Goal: Information Seeking & Learning: Learn about a topic

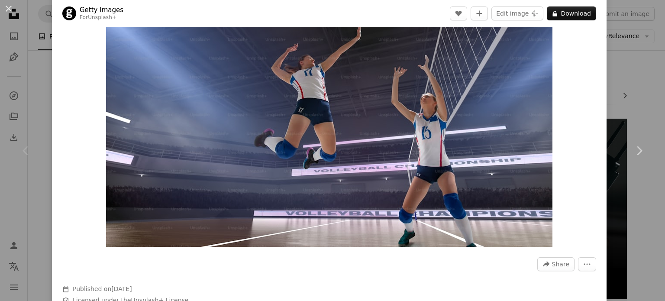
scroll to position [130, 0]
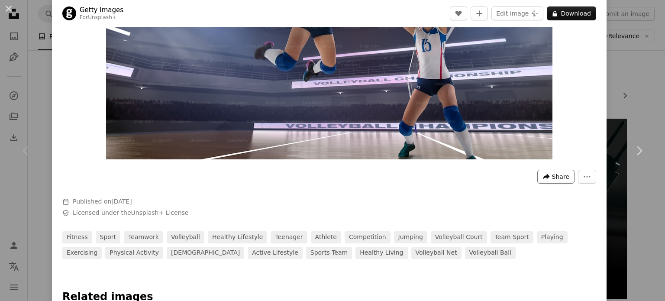
click at [539, 172] on button "A forward-right arrow Share" at bounding box center [555, 177] width 37 height 14
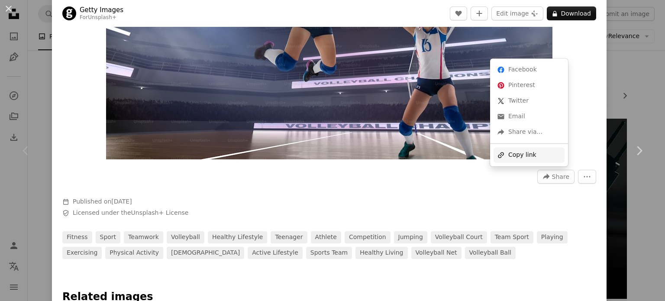
click at [528, 161] on div "A URL sharing icon (chains) Copy link" at bounding box center [528, 155] width 71 height 16
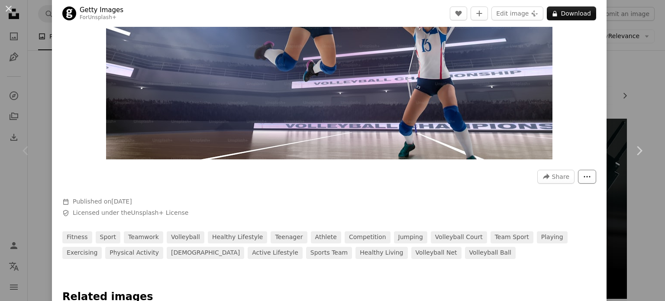
click at [578, 178] on button "More Actions" at bounding box center [587, 177] width 18 height 14
click at [503, 201] on dialog "An X shape Chevron left Chevron right Getty Images For Unsplash+ A heart A plus…" at bounding box center [332, 150] width 665 height 301
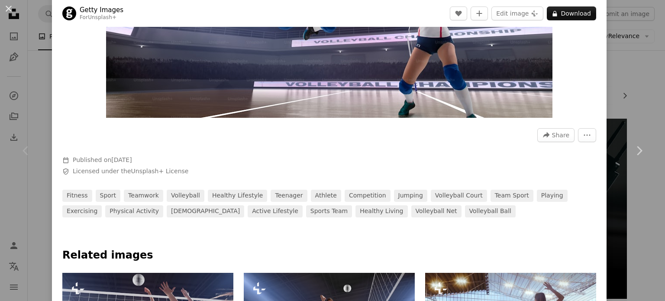
scroll to position [173, 0]
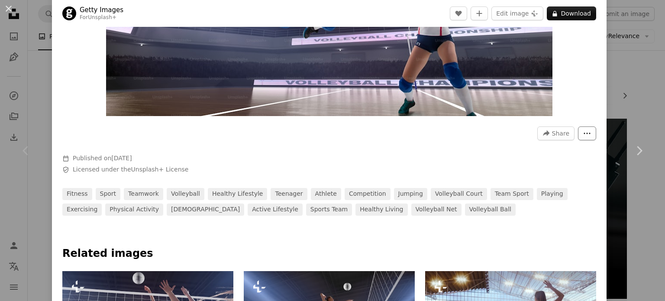
click at [583, 135] on icon "More Actions" at bounding box center [587, 133] width 8 height 8
click at [579, 138] on button "More Actions" at bounding box center [587, 133] width 18 height 14
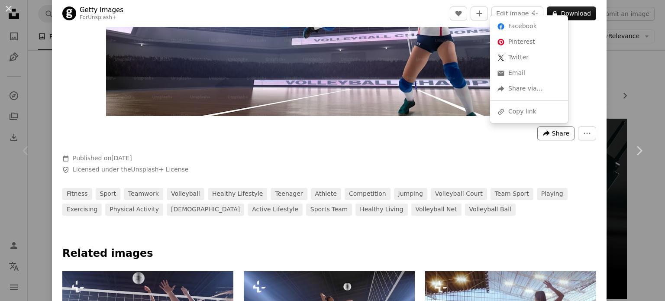
click at [543, 131] on icon "Share this image" at bounding box center [546, 133] width 6 height 6
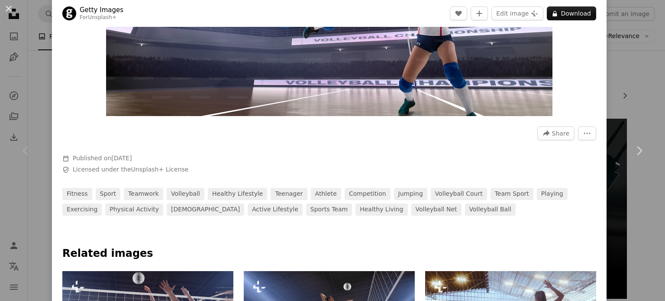
click at [492, 151] on dialog "An X shape Chevron left Chevron right Getty Images For Unsplash+ A heart A plus…" at bounding box center [332, 150] width 665 height 301
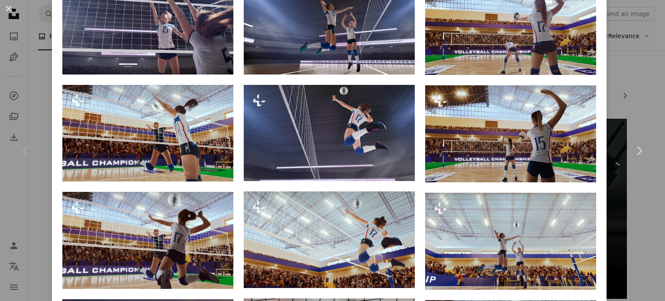
scroll to position [476, 0]
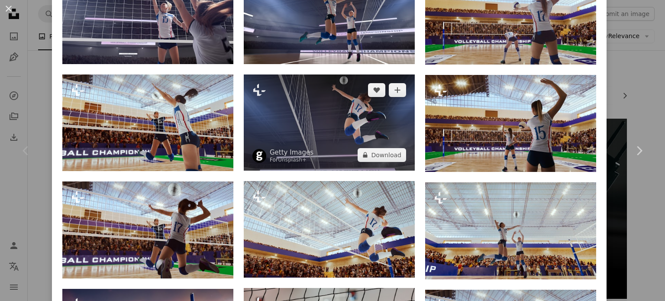
click at [312, 122] on img at bounding box center [329, 122] width 171 height 96
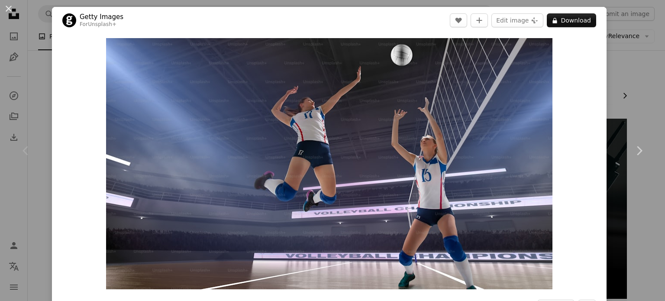
click at [613, 87] on div "An X shape Chevron left Chevron right Getty Images For Unsplash+ A heart A plus…" at bounding box center [332, 150] width 665 height 301
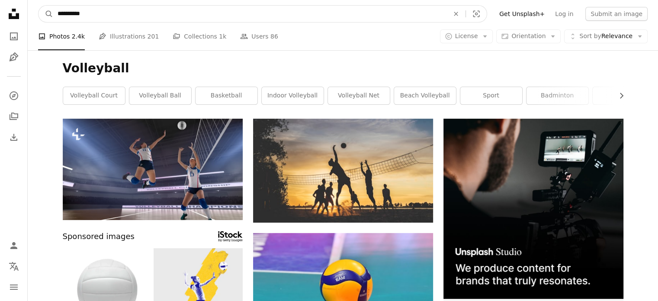
click at [466, 16] on icon "An X shape" at bounding box center [456, 13] width 19 height 7
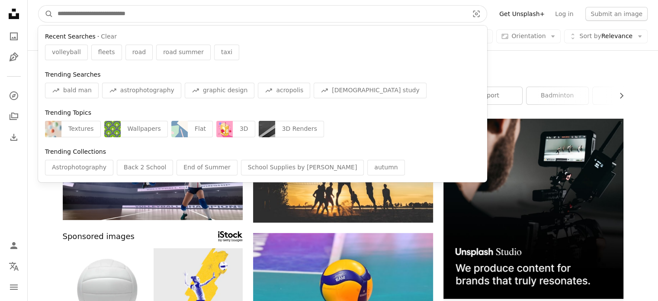
type input "*"
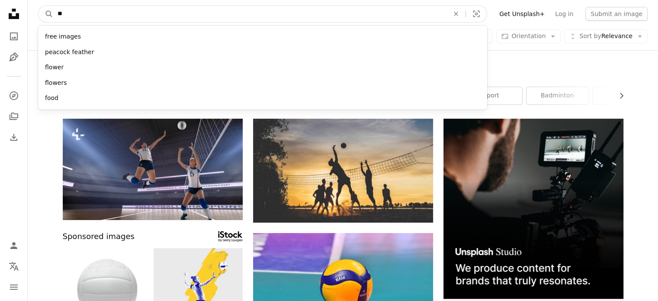
type input "*"
type input "********"
click button "A magnifying glass" at bounding box center [46, 14] width 15 height 16
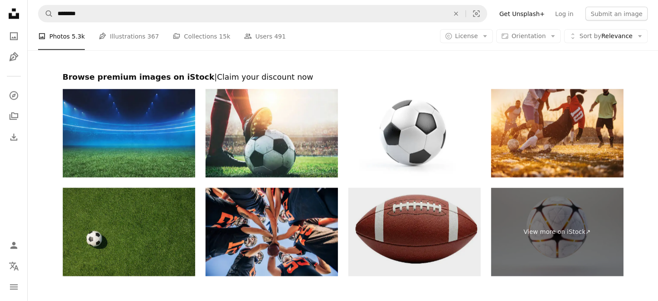
scroll to position [1861, 0]
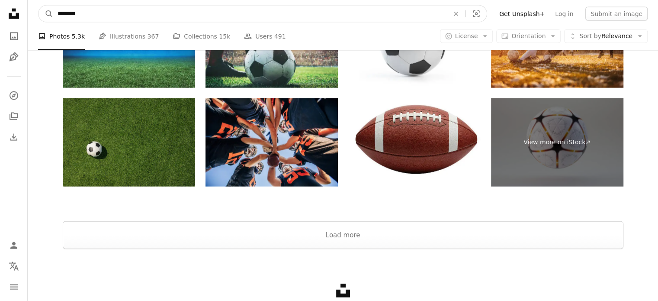
click at [133, 10] on input "********" at bounding box center [249, 14] width 393 height 16
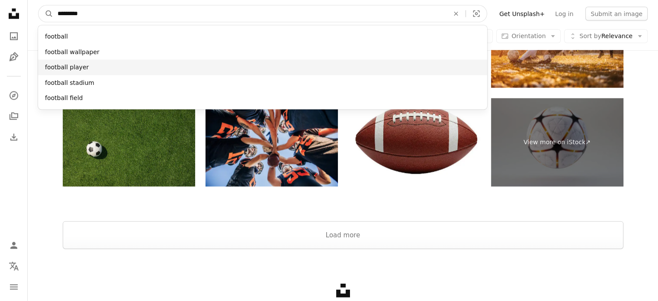
type input "********"
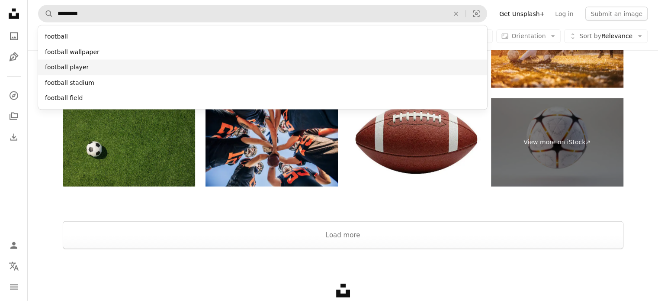
click at [91, 71] on div "football player" at bounding box center [262, 68] width 449 height 16
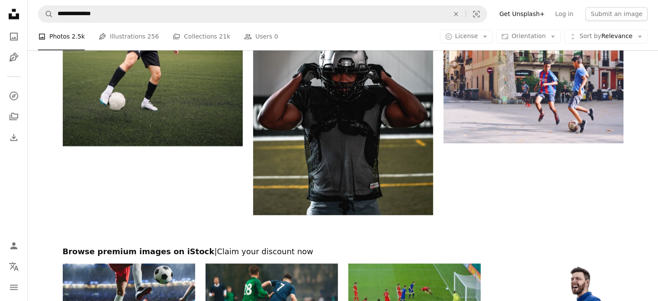
scroll to position [1601, 0]
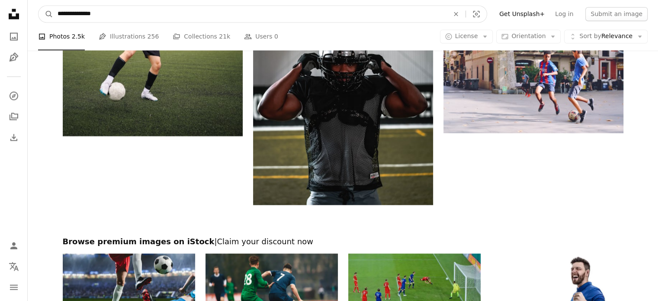
drag, startPoint x: 100, startPoint y: 14, endPoint x: 68, endPoint y: 10, distance: 31.4
click at [68, 10] on input "**********" at bounding box center [249, 14] width 393 height 16
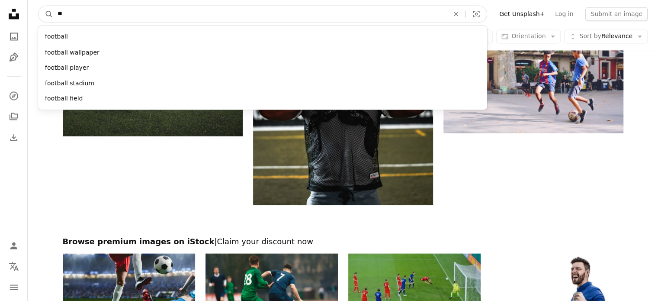
type input "*"
type input "******"
click at [39, 6] on button "A magnifying glass" at bounding box center [46, 14] width 15 height 16
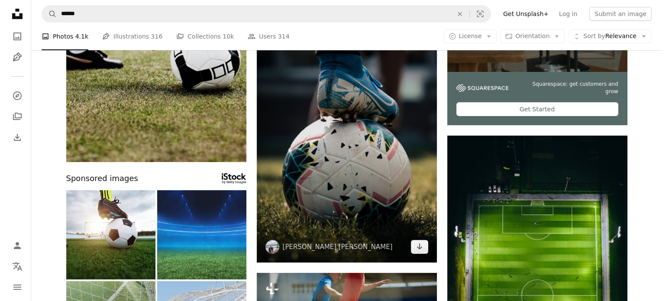
scroll to position [151, 0]
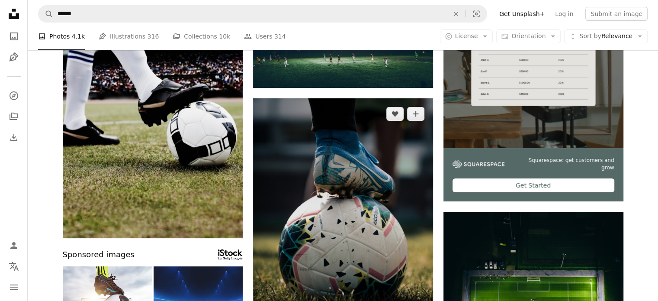
click at [347, 162] on img at bounding box center [343, 218] width 180 height 240
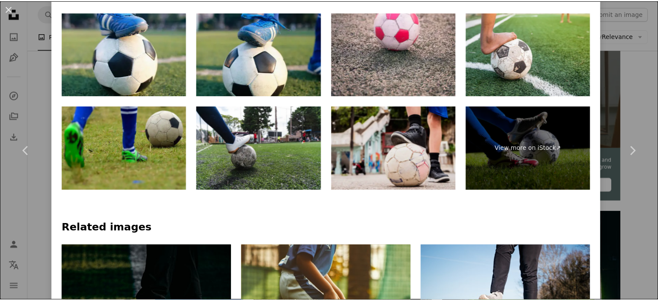
scroll to position [563, 0]
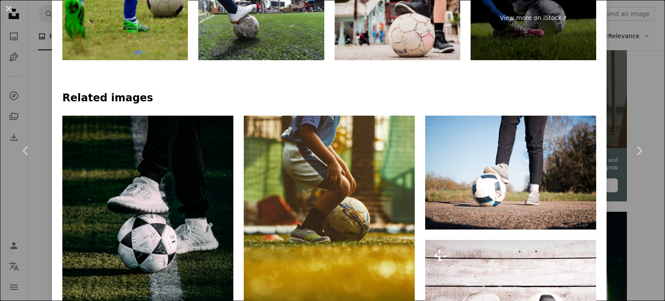
click at [640, 228] on div "An X shape Chevron left Chevron right [PERSON_NAME] [PERSON_NAME] concoyne A he…" at bounding box center [332, 150] width 665 height 301
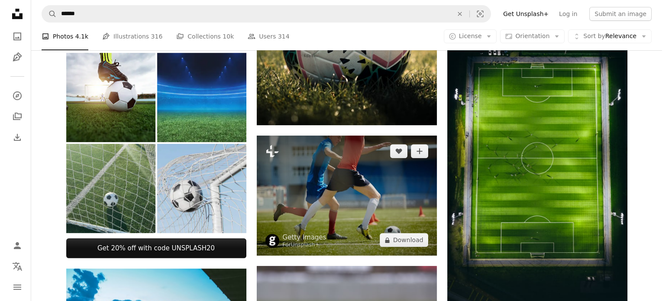
scroll to position [367, 0]
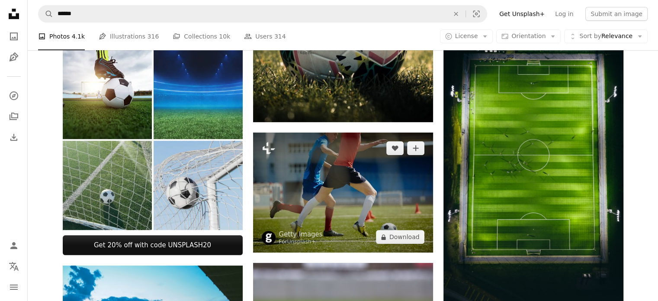
click at [341, 187] on img at bounding box center [343, 192] width 180 height 120
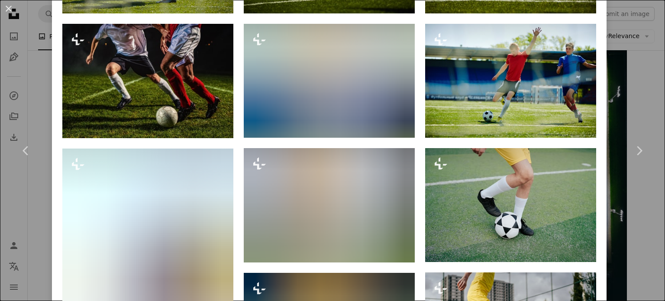
scroll to position [590, 0]
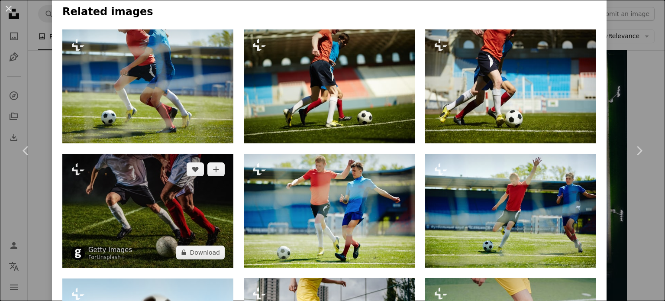
click at [141, 218] on img at bounding box center [147, 211] width 171 height 114
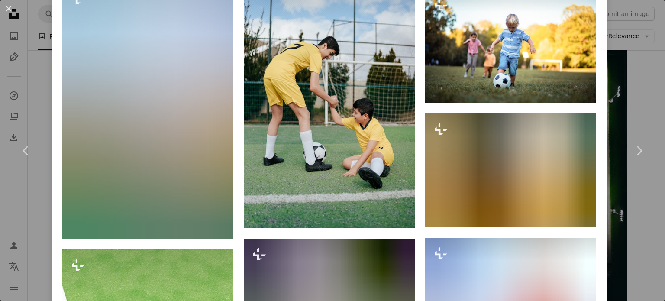
scroll to position [6170, 0]
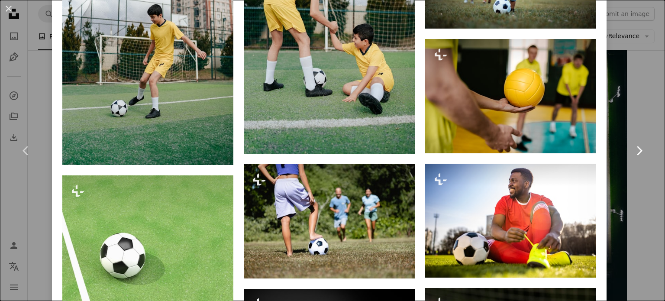
click at [629, 119] on link "Chevron right" at bounding box center [639, 150] width 52 height 83
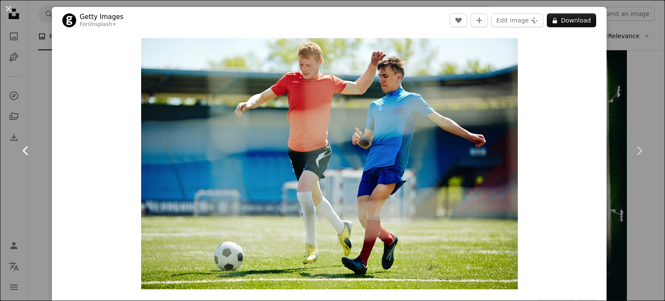
click at [23, 146] on icon "Chevron left" at bounding box center [26, 151] width 14 height 14
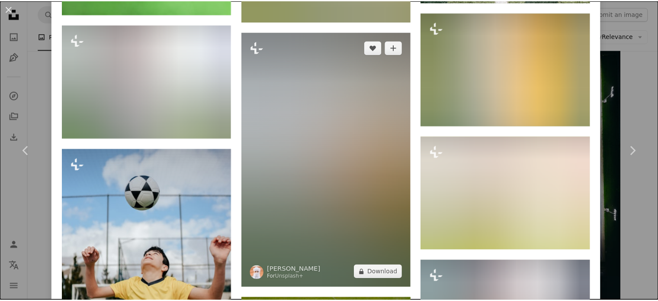
scroll to position [1385, 0]
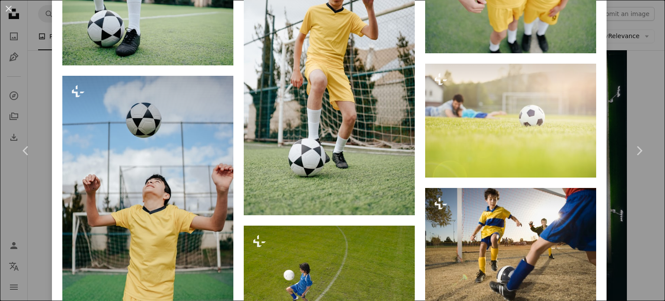
click at [631, 100] on div "An X shape Chevron left Chevron right Getty Images For Unsplash+ A heart A plus…" at bounding box center [332, 150] width 665 height 301
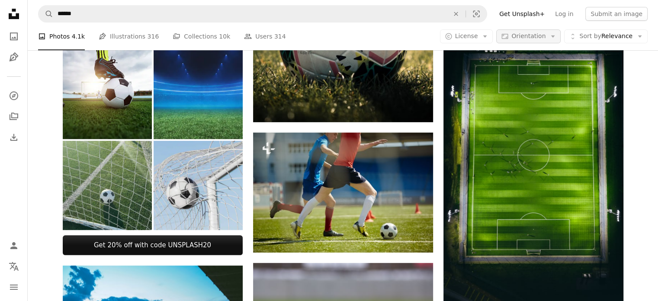
scroll to position [367, 0]
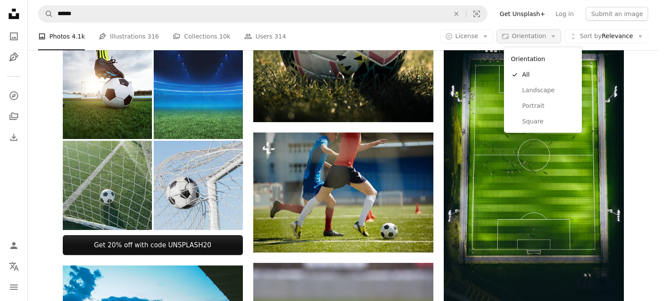
click at [527, 32] on span "Orientation" at bounding box center [529, 35] width 34 height 7
click at [535, 90] on span "Landscape" at bounding box center [548, 90] width 53 height 9
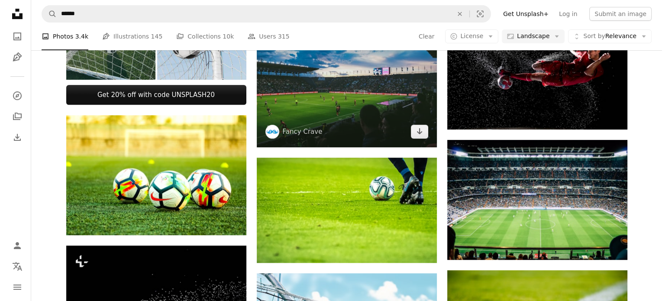
scroll to position [260, 0]
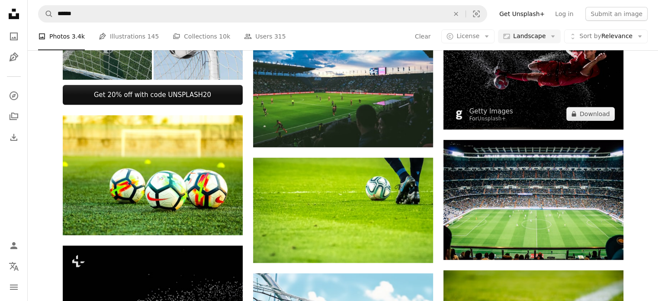
click at [535, 129] on img at bounding box center [534, 62] width 180 height 134
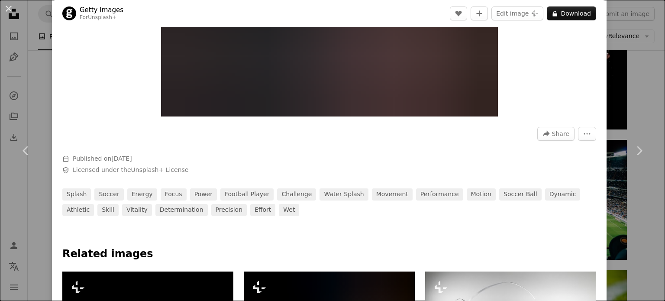
scroll to position [216, 0]
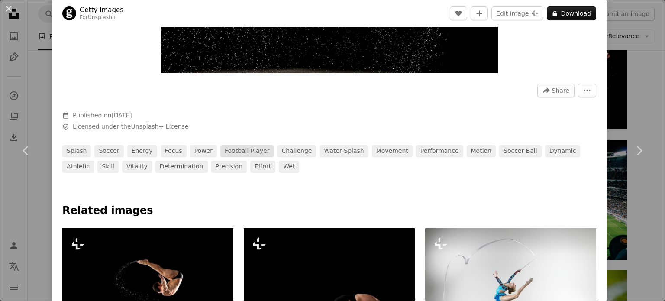
click at [249, 152] on link "football player" at bounding box center [246, 151] width 53 height 12
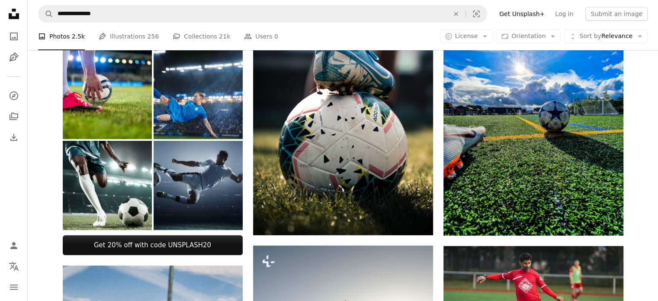
scroll to position [1861, 0]
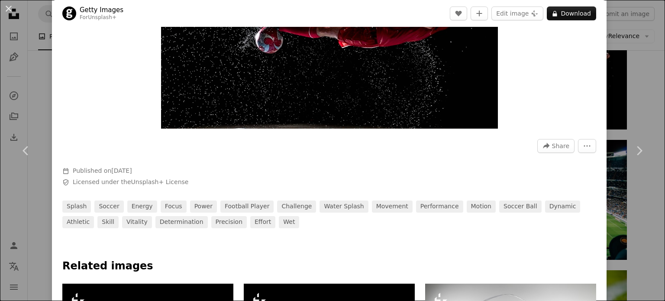
scroll to position [177, 0]
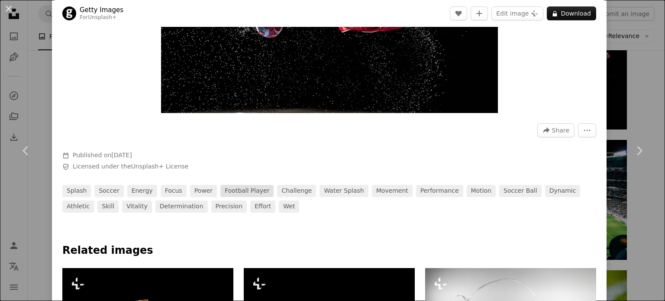
click at [244, 191] on link "football player" at bounding box center [246, 191] width 53 height 12
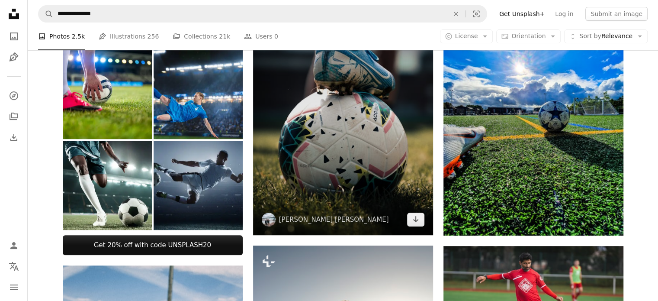
scroll to position [346, 0]
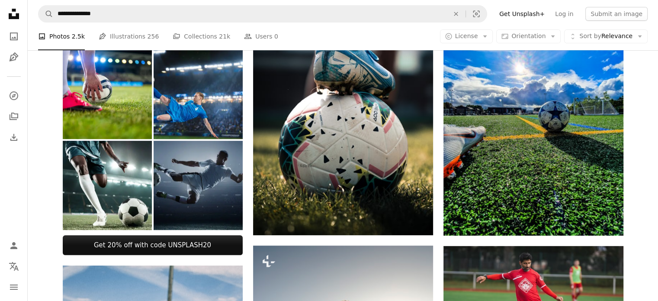
click at [218, 214] on img at bounding box center [198, 185] width 89 height 89
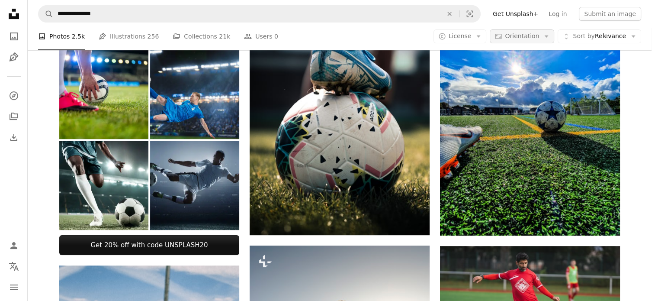
click at [528, 35] on span "Orientation" at bounding box center [522, 35] width 34 height 7
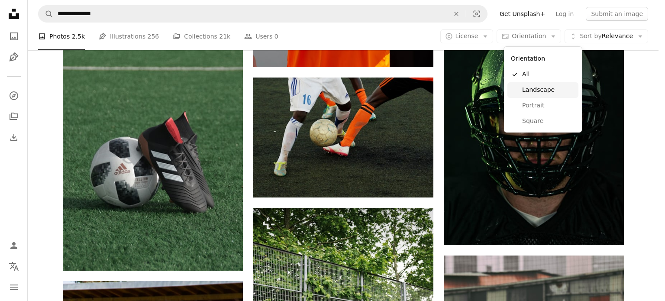
click at [533, 93] on span "Landscape" at bounding box center [548, 90] width 53 height 9
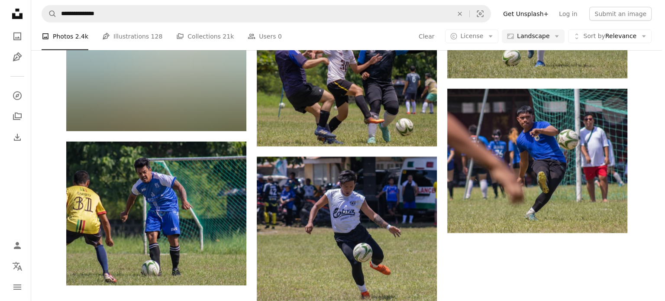
scroll to position [346, 0]
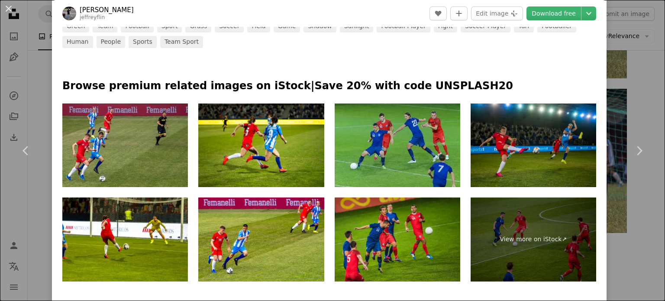
scroll to position [389, 0]
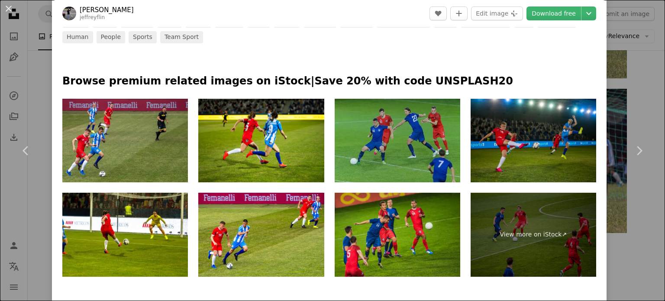
click at [403, 140] on img at bounding box center [398, 141] width 126 height 84
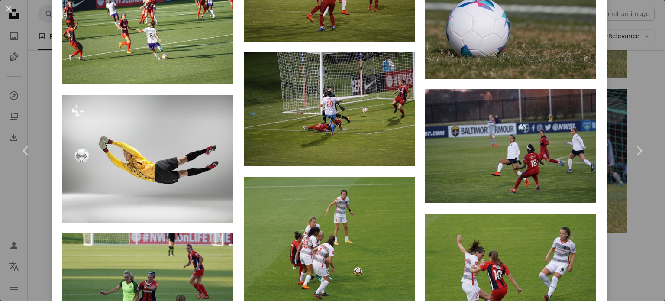
scroll to position [1515, 0]
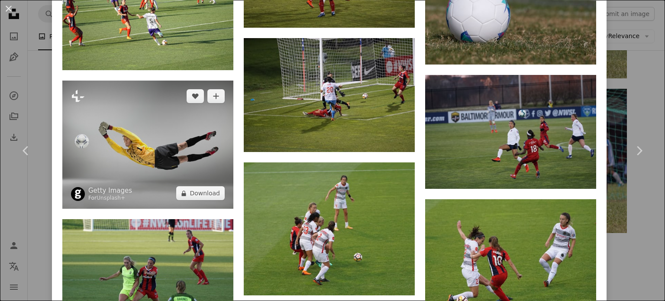
click at [170, 139] on img at bounding box center [147, 144] width 171 height 128
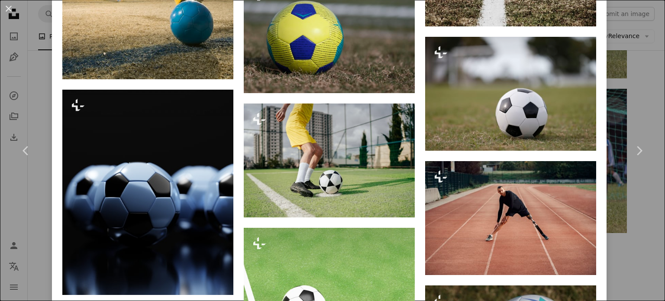
scroll to position [4607, 0]
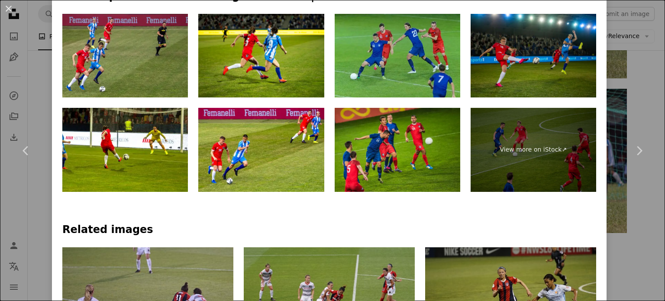
scroll to position [476, 0]
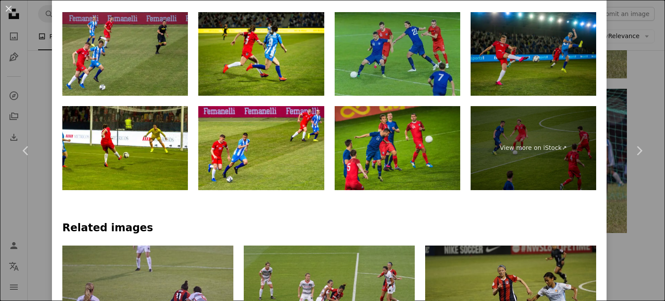
click at [395, 41] on img at bounding box center [398, 54] width 126 height 84
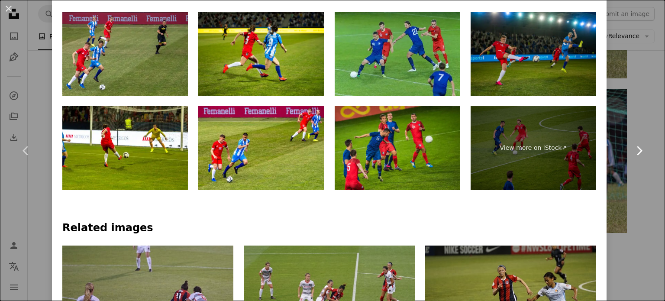
click at [628, 114] on link "Chevron right" at bounding box center [639, 150] width 52 height 83
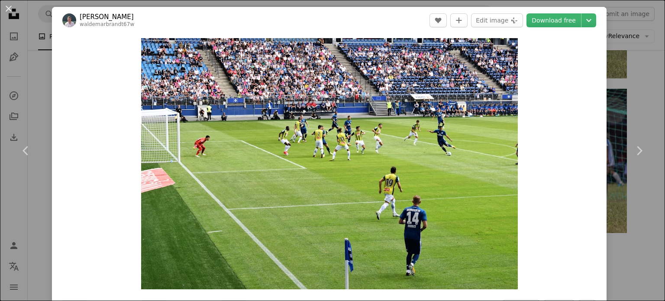
click at [615, 61] on div "An X shape Chevron left Chevron right [PERSON_NAME] waldemarbrandt67w A heart A…" at bounding box center [332, 150] width 665 height 301
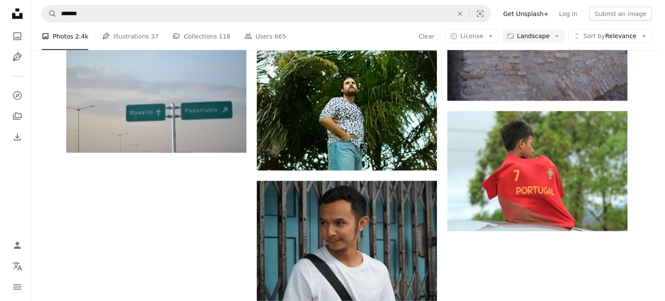
scroll to position [692, 0]
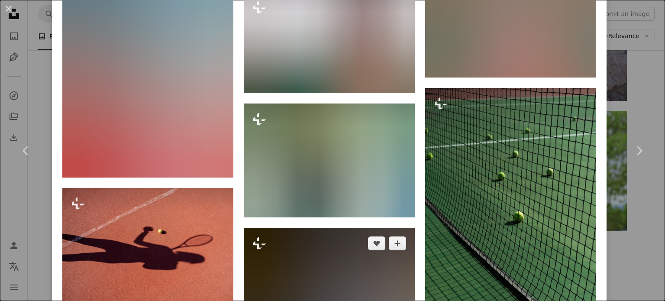
scroll to position [5861, 0]
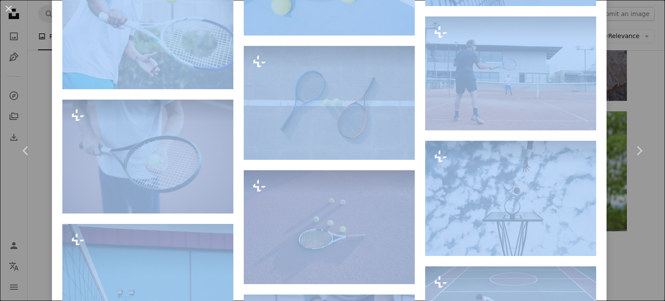
drag, startPoint x: 651, startPoint y: 209, endPoint x: 654, endPoint y: 197, distance: 12.5
click at [631, 87] on div "An X shape Chevron left Chevron right [PERSON_NAME] For Unsplash+ A heart A plu…" at bounding box center [332, 150] width 665 height 301
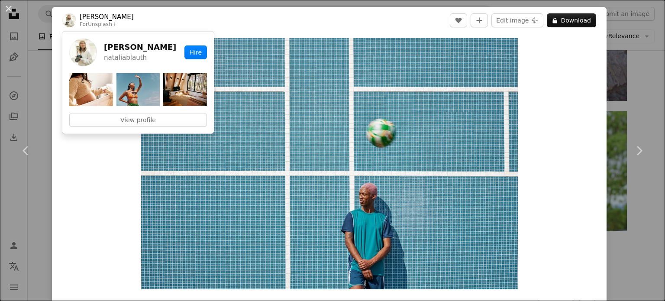
click at [100, 17] on link "[PERSON_NAME]" at bounding box center [107, 17] width 54 height 9
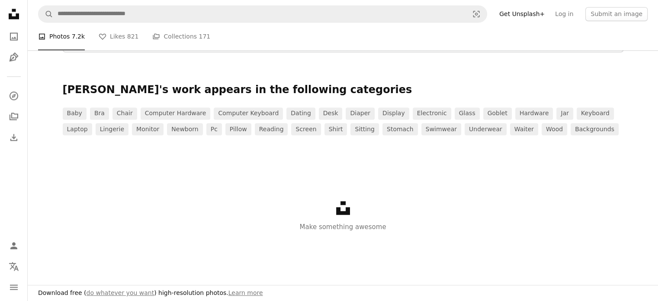
scroll to position [87, 0]
click at [156, 50] on link "A stack of folders Collections 171" at bounding box center [181, 37] width 58 height 28
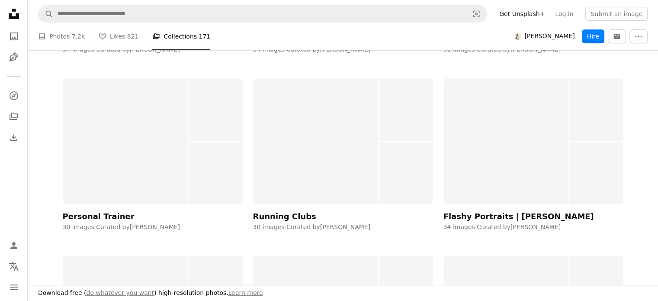
scroll to position [7487, 0]
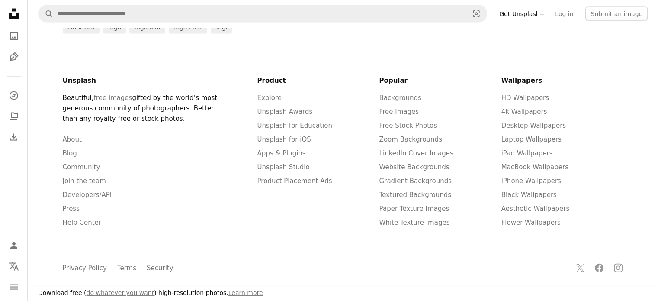
scroll to position [1515, 0]
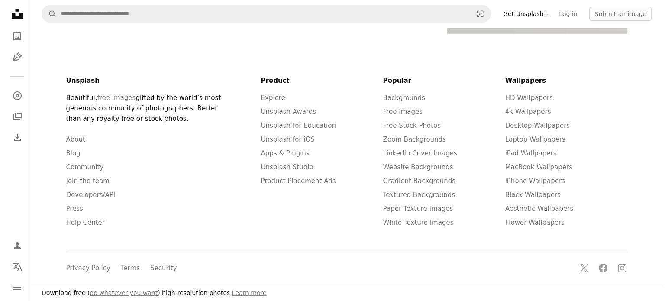
scroll to position [822, 0]
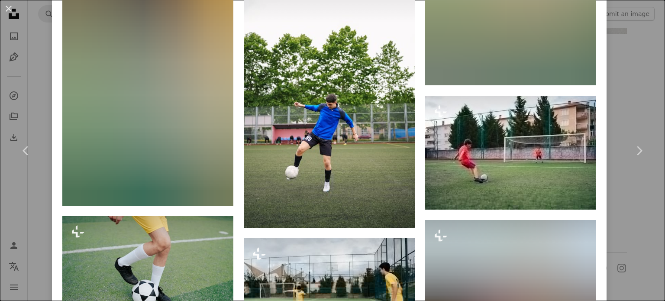
scroll to position [1579, 0]
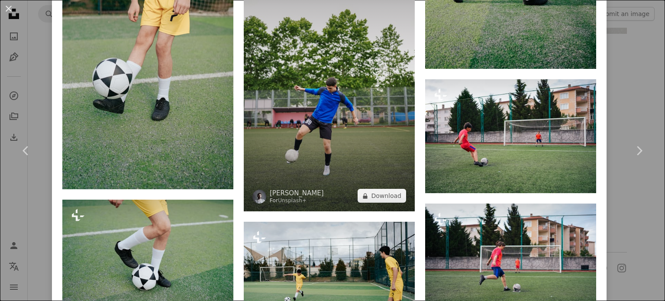
click at [313, 135] on img at bounding box center [329, 83] width 171 height 257
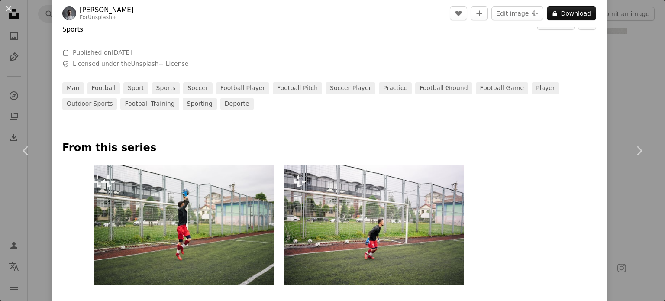
scroll to position [389, 0]
